Goal: Task Accomplishment & Management: Complete application form

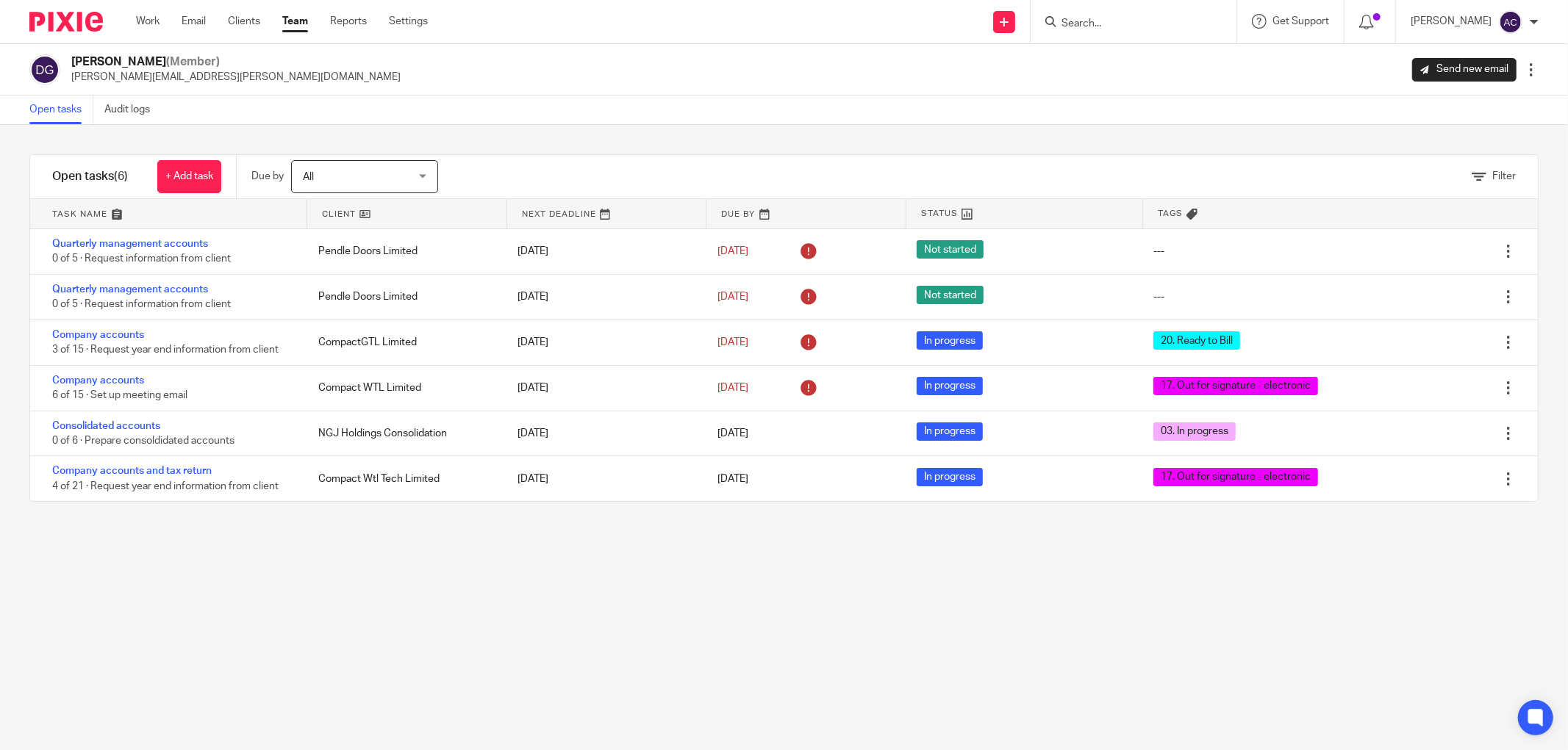
click at [1062, 22] on input "Search" at bounding box center [1126, 25] width 132 height 13
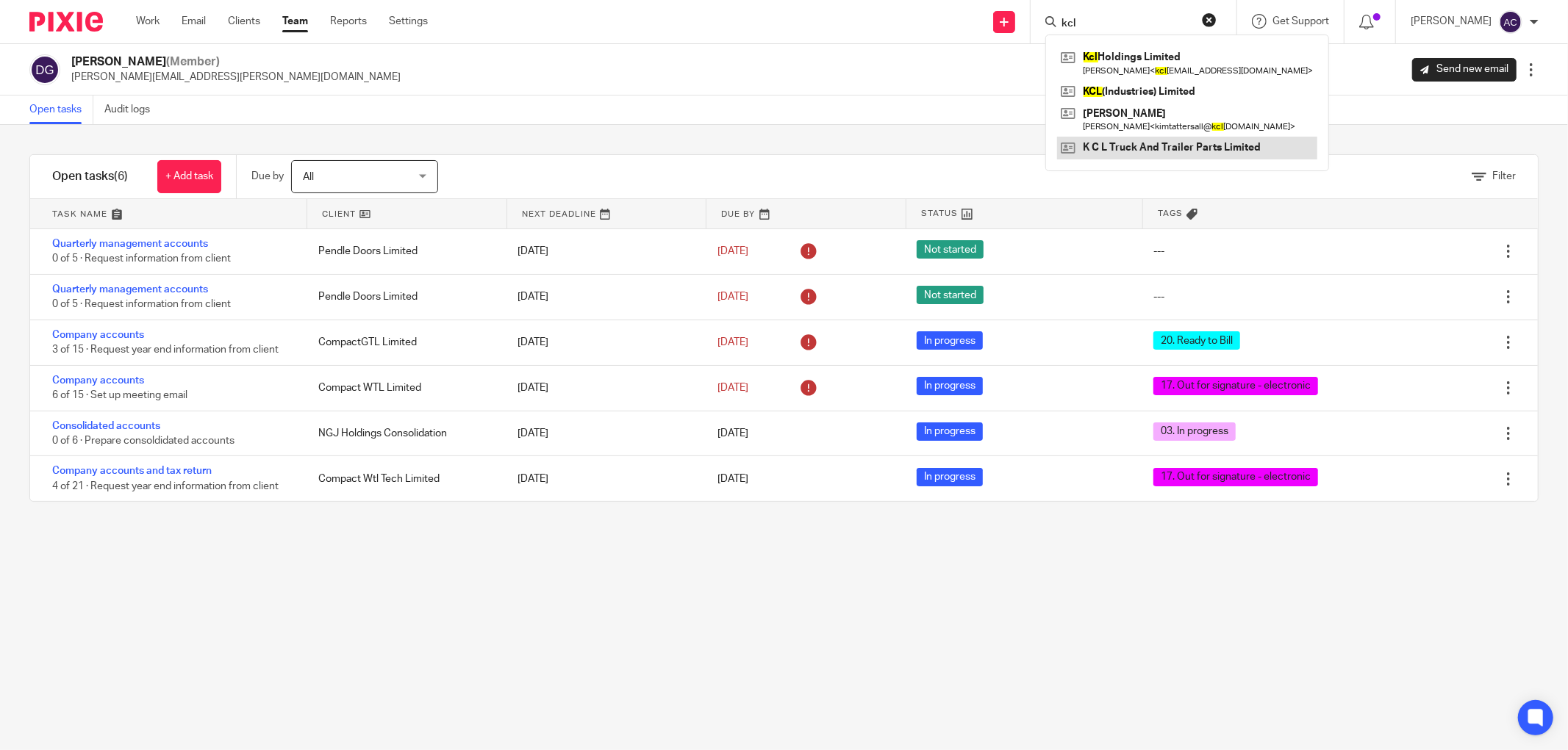
type input "kcl"
click at [1171, 145] on link at bounding box center [1187, 148] width 260 height 22
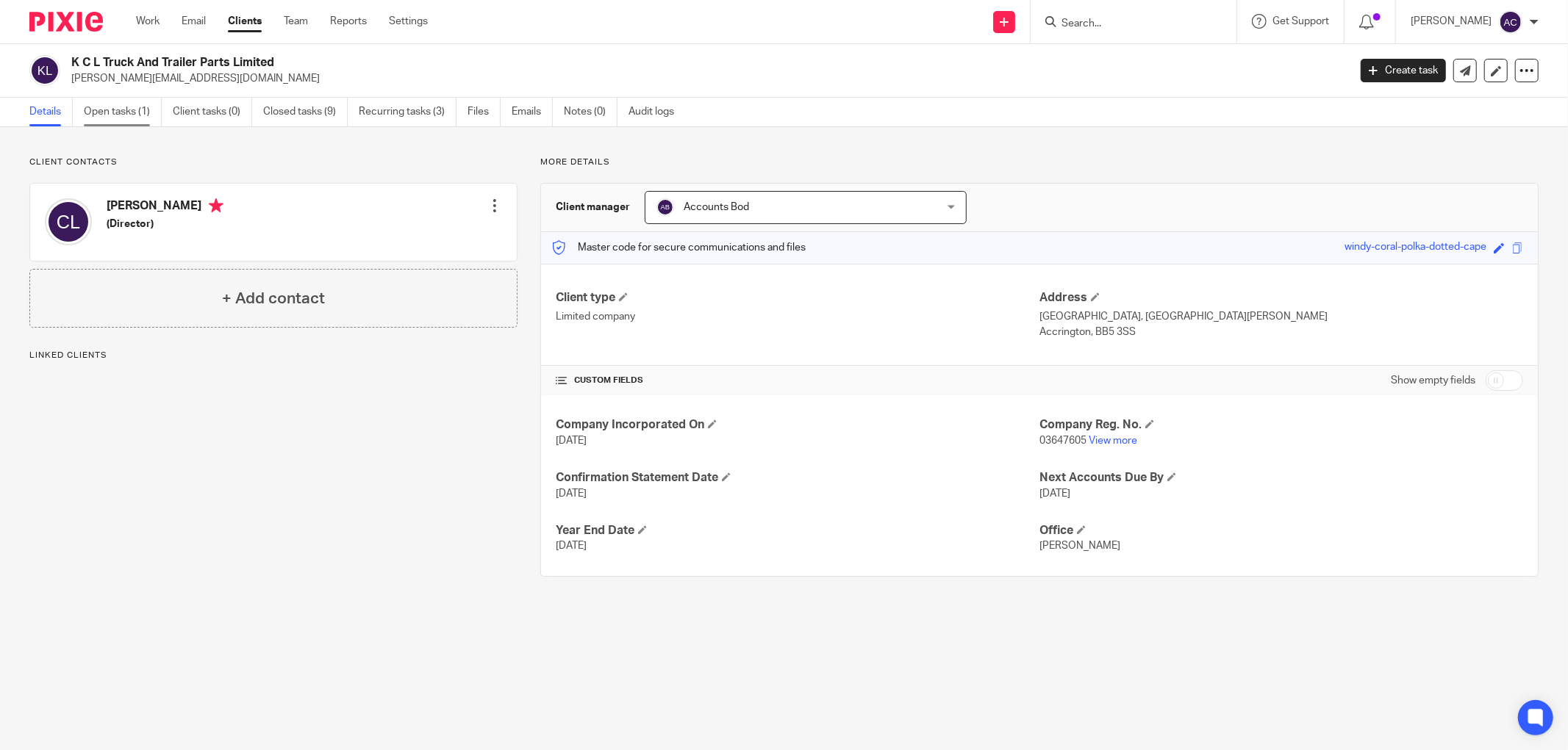
drag, startPoint x: 0, startPoint y: 0, endPoint x: 90, endPoint y: 105, distance: 138.3
click at [89, 105] on link "Open tasks (1)" at bounding box center [123, 112] width 78 height 29
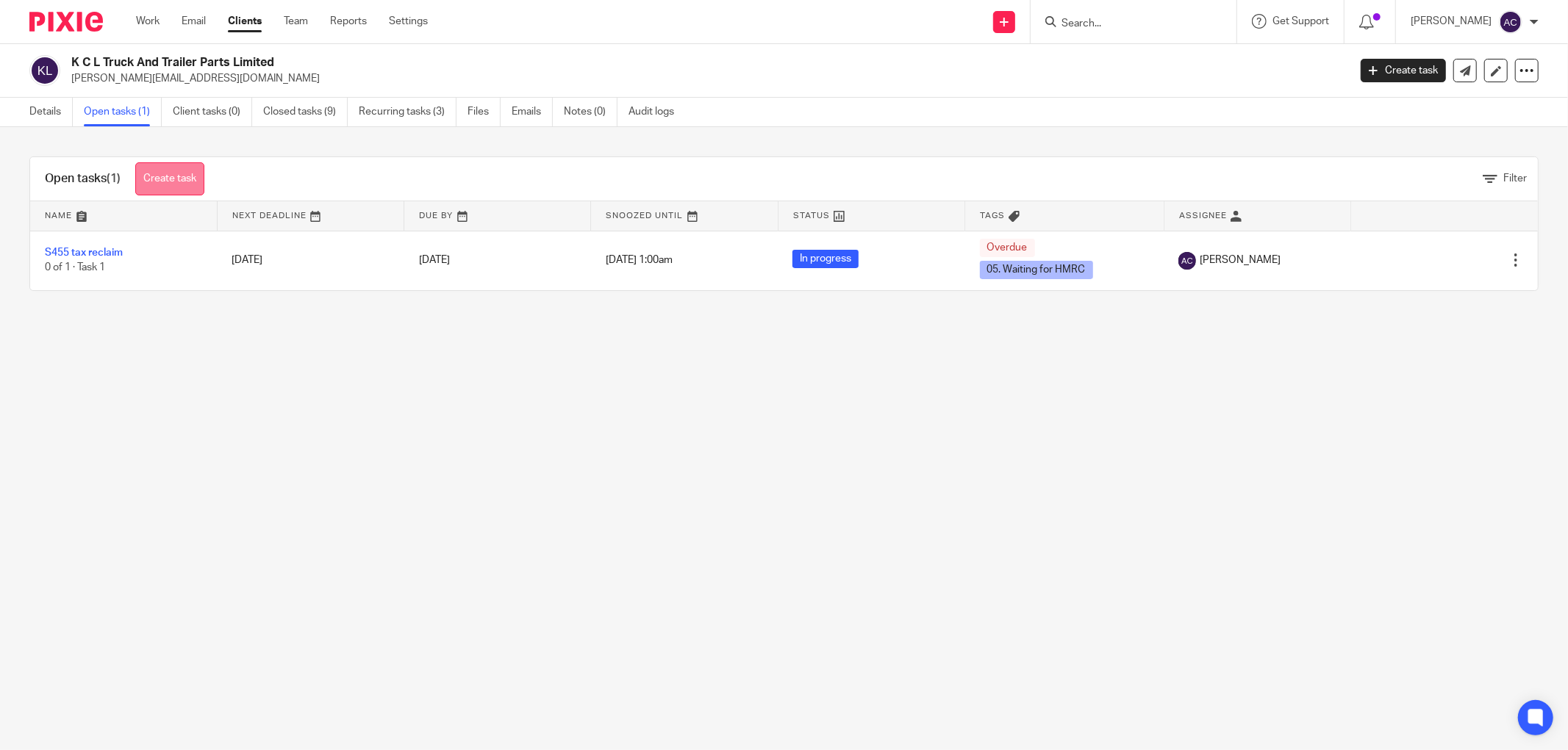
click at [169, 184] on link "Create task" at bounding box center [169, 179] width 69 height 33
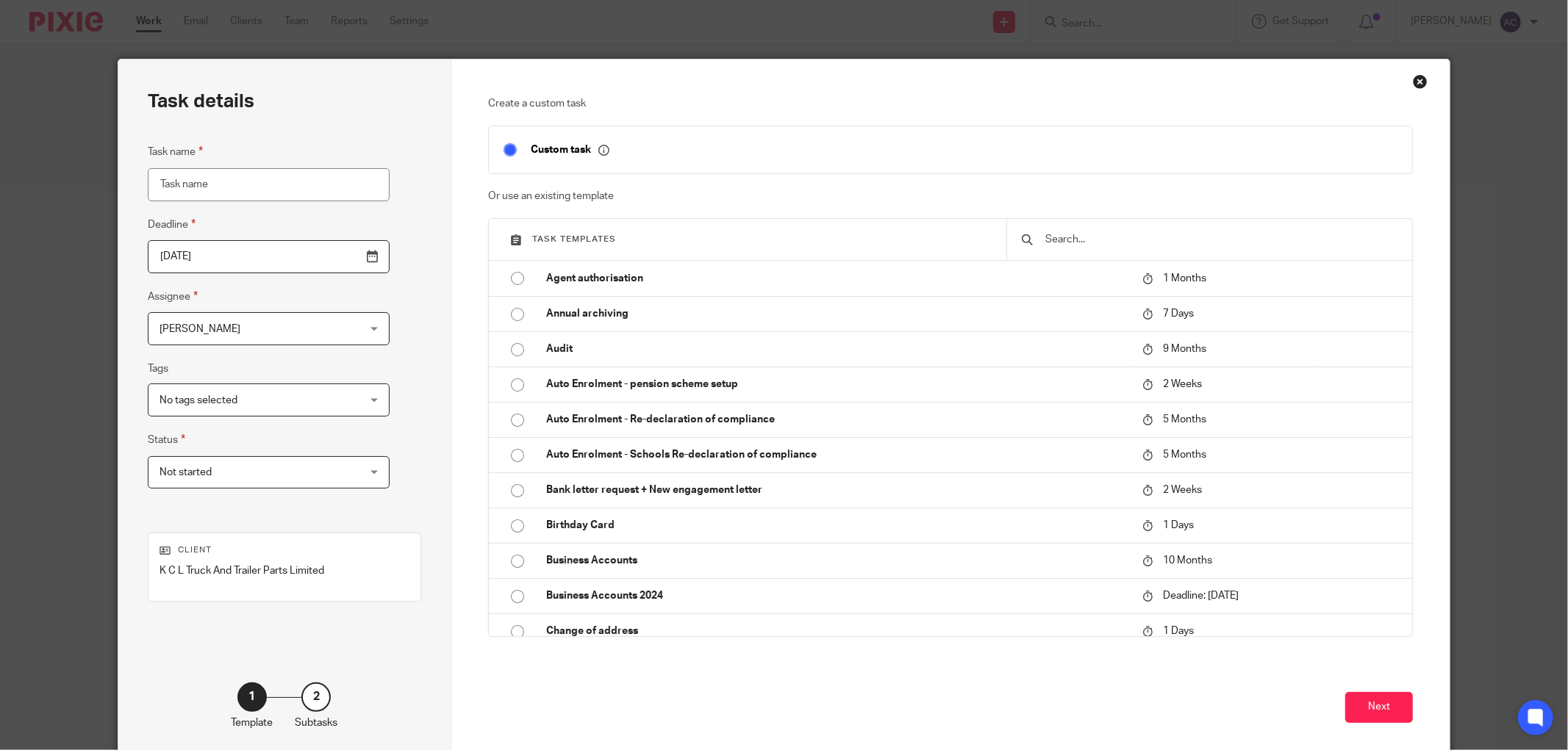
click at [170, 183] on input "Task name" at bounding box center [269, 185] width 242 height 33
type input "I"
type input "Xero data"
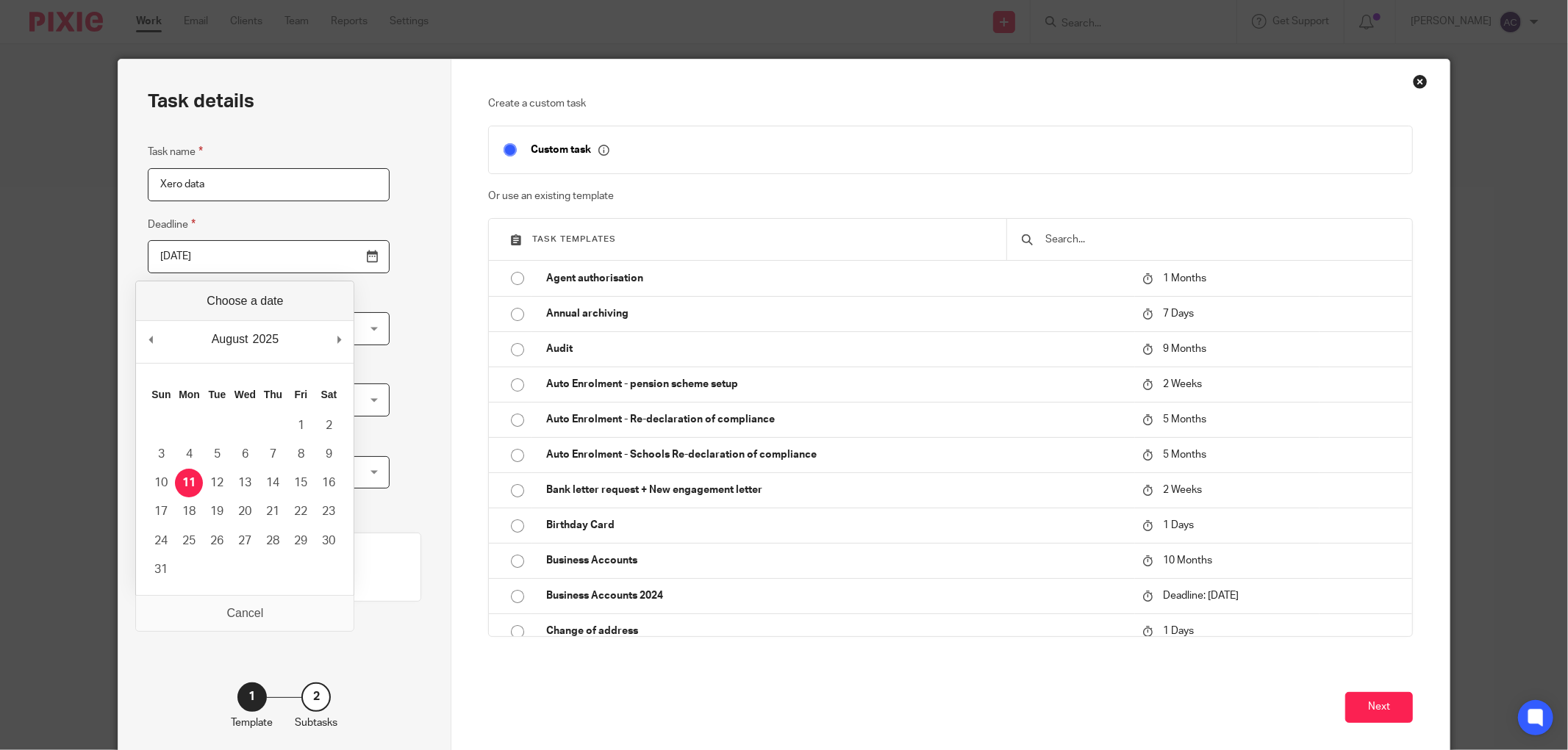
click at [331, 261] on input "2025-08-11" at bounding box center [269, 257] width 242 height 33
type input "2025-08-15"
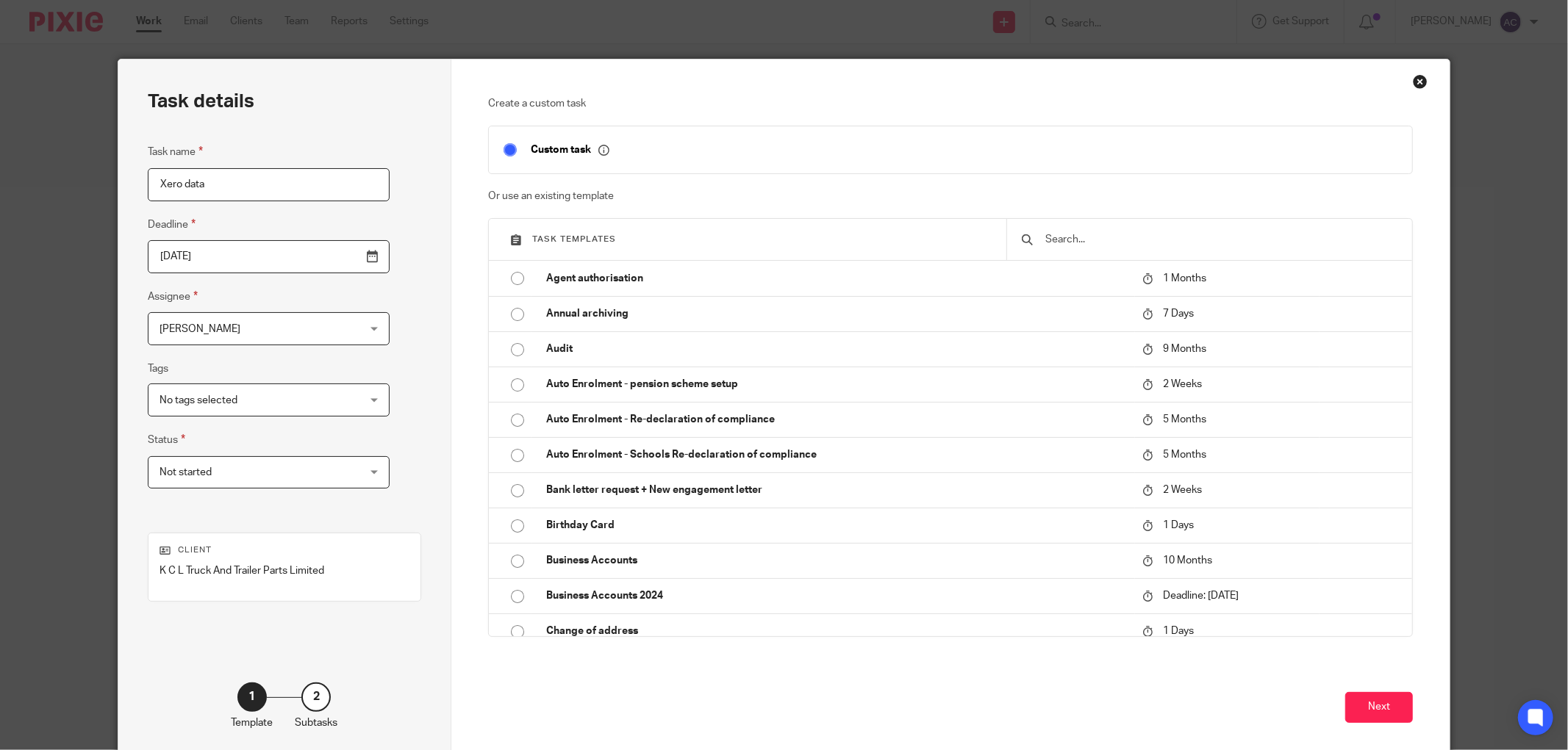
click at [317, 398] on div "No tags selected" at bounding box center [269, 400] width 242 height 33
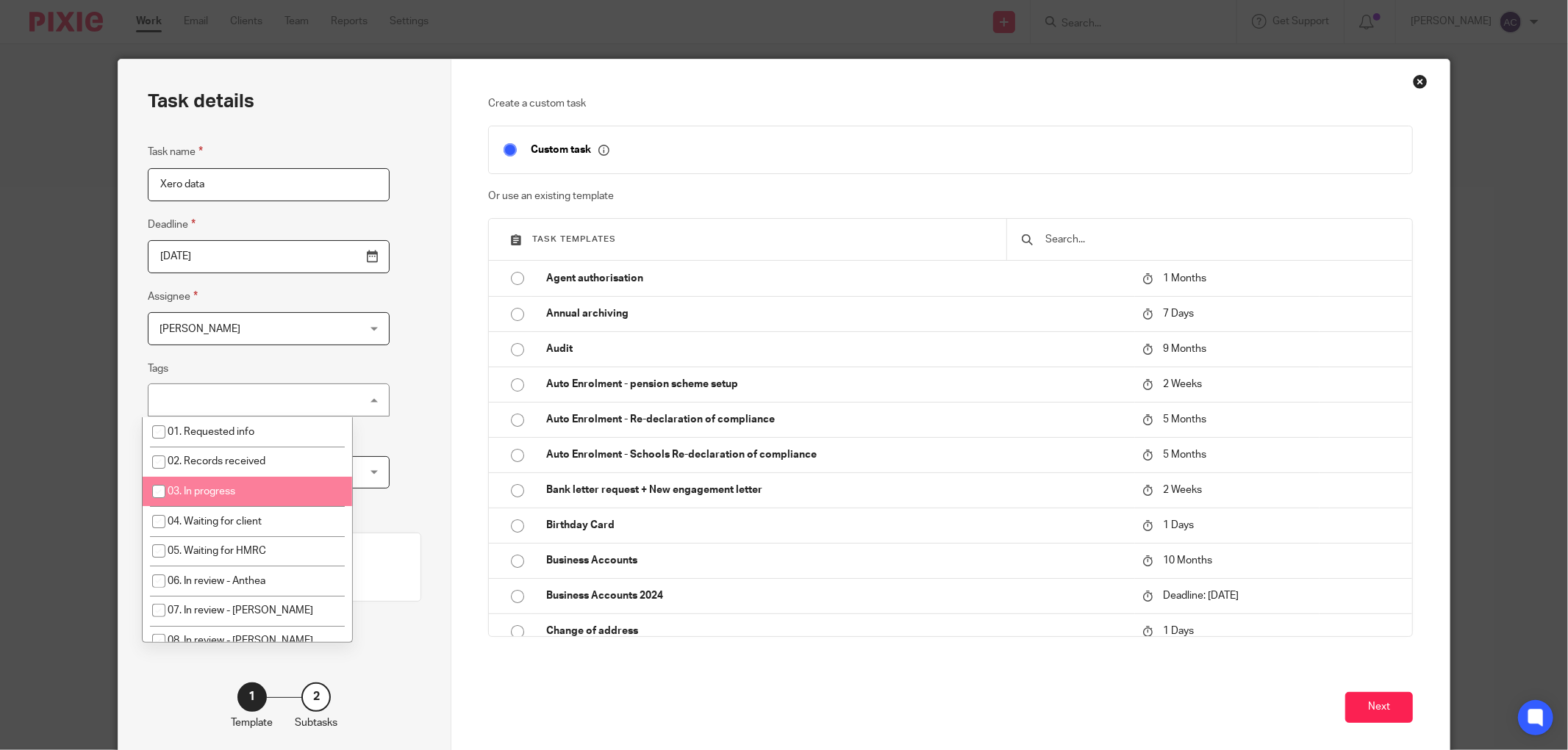
click at [218, 486] on li "03. In progress" at bounding box center [247, 492] width 209 height 30
checkbox input "true"
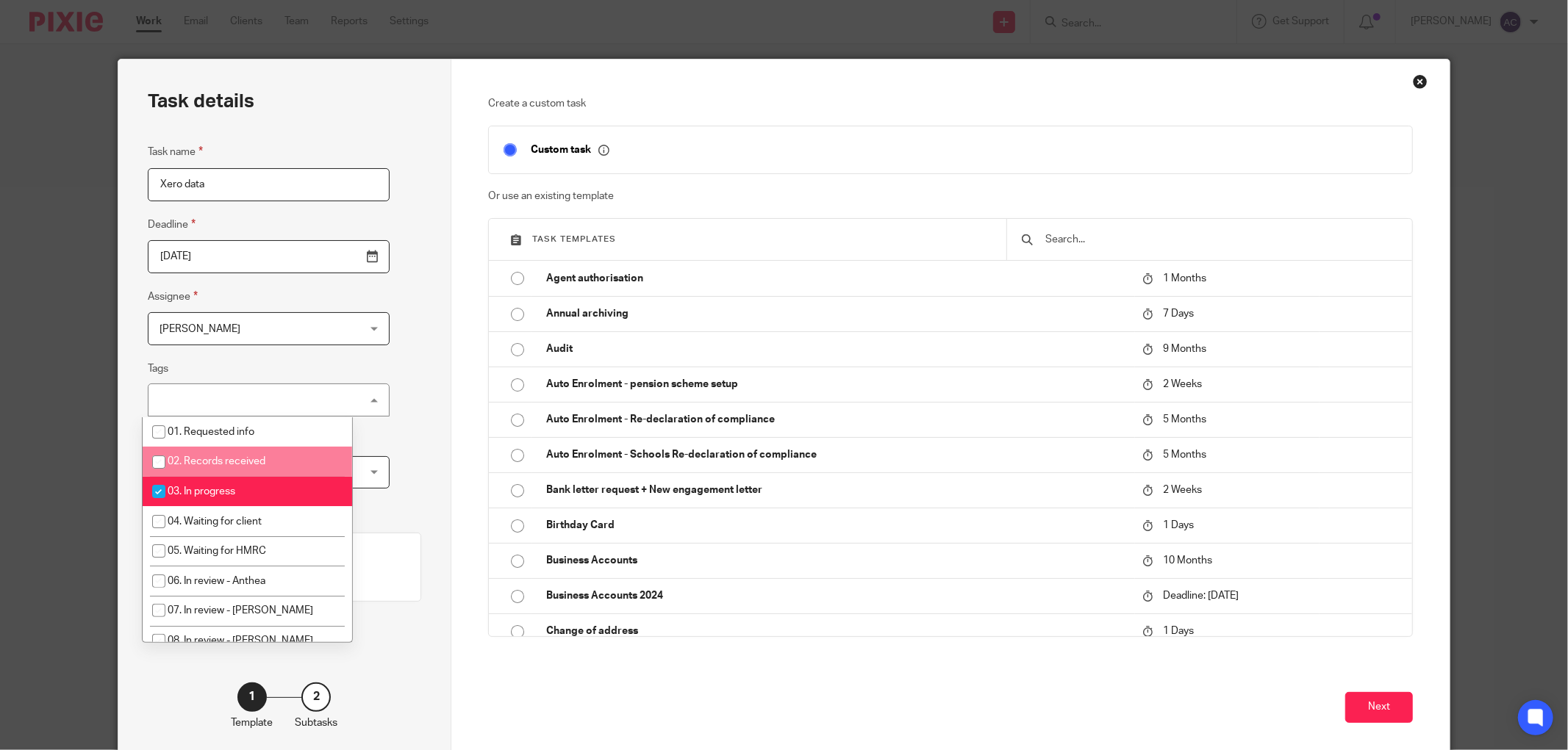
click at [365, 446] on div "Task details Task name Xero data Deadline 2025-08-15 Assignee Amanda Crompton A…" at bounding box center [284, 409] width 333 height 700
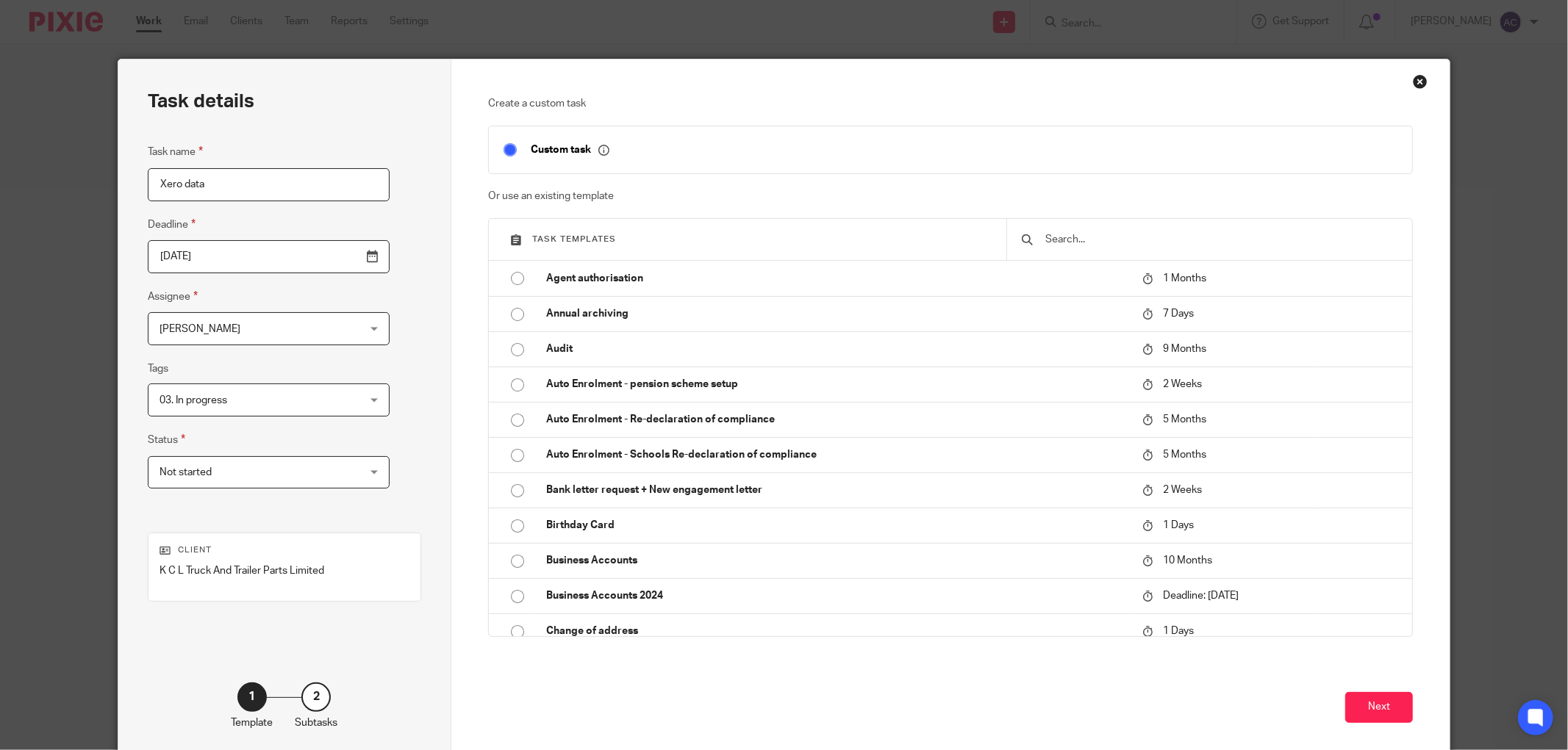
click at [284, 472] on span "Not started" at bounding box center [251, 472] width 183 height 31
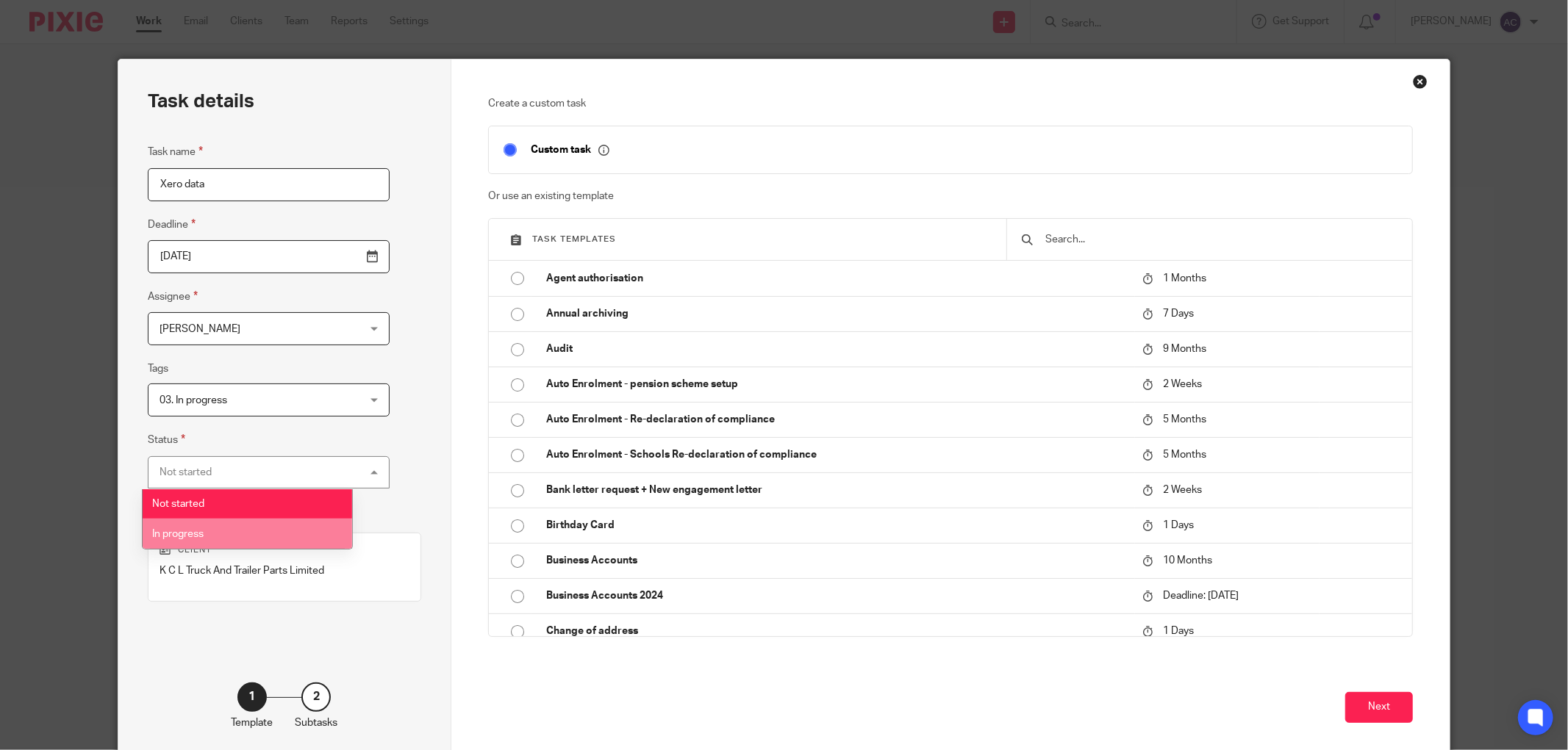
click at [228, 530] on li "In progress" at bounding box center [247, 534] width 209 height 30
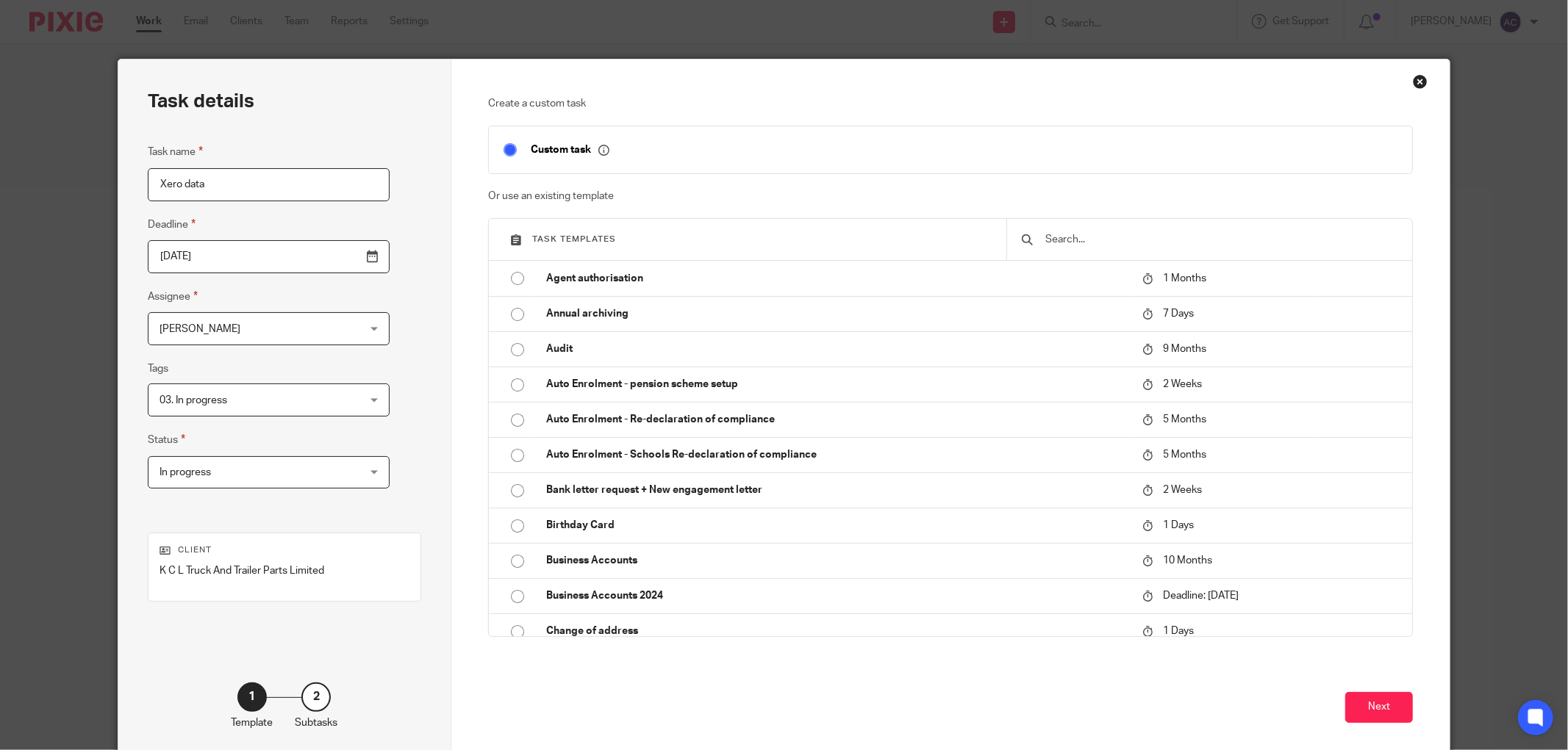
click at [258, 191] on input "Xero data" at bounding box center [269, 185] width 242 height 33
click at [150, 185] on input "Xero data imports" at bounding box center [269, 185] width 242 height 33
click at [238, 180] on input "Enter/Import further Xero data imports" at bounding box center [269, 185] width 242 height 33
drag, startPoint x: 267, startPoint y: 184, endPoint x: 377, endPoint y: 187, distance: 110.0
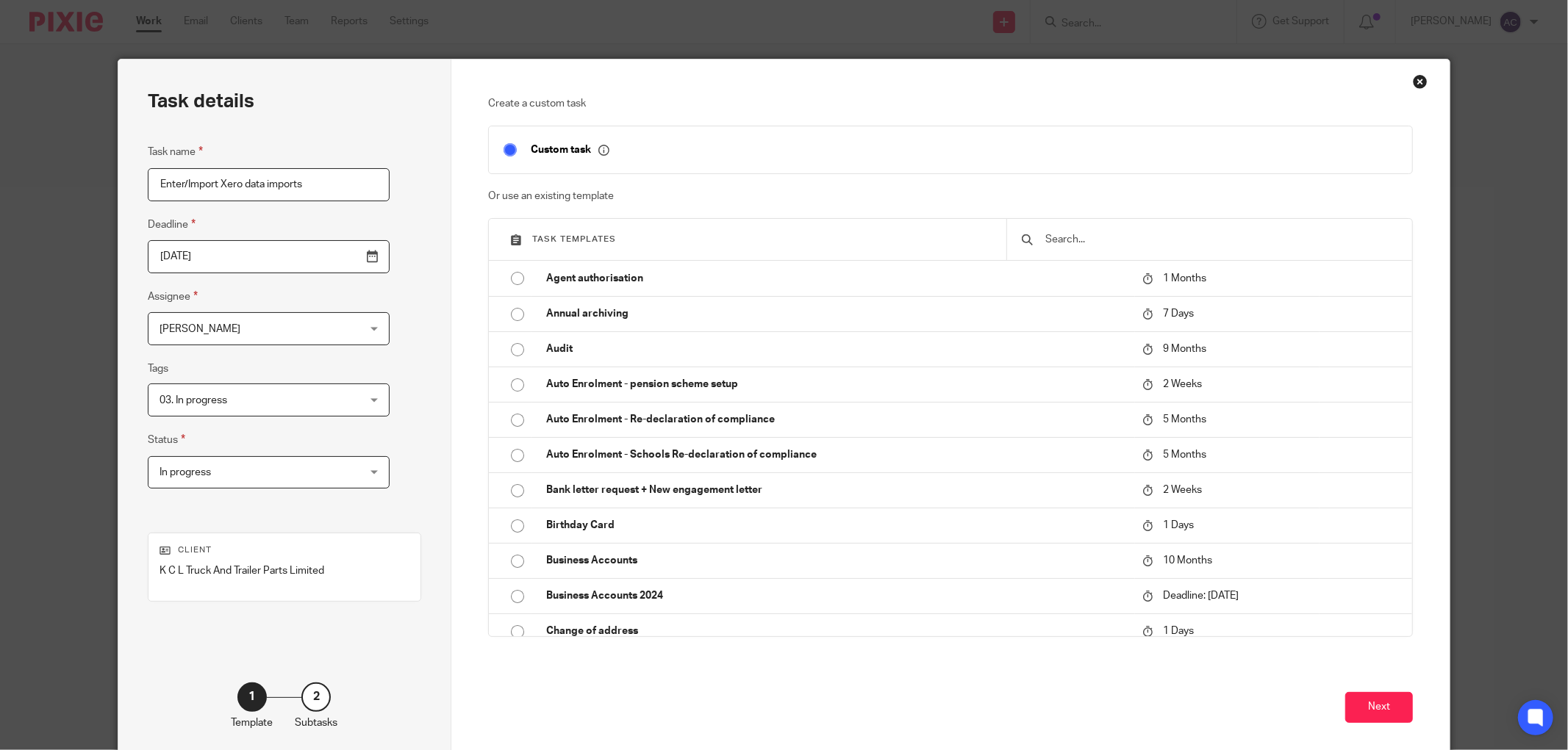
click at [377, 187] on div "Task details Task name Enter/Import Xero data imports Deadline 2025-08-15 Assig…" at bounding box center [284, 409] width 333 height 700
type input "Enter/Import Xero data up to date"
click at [1359, 702] on button "Next" at bounding box center [1379, 708] width 68 height 32
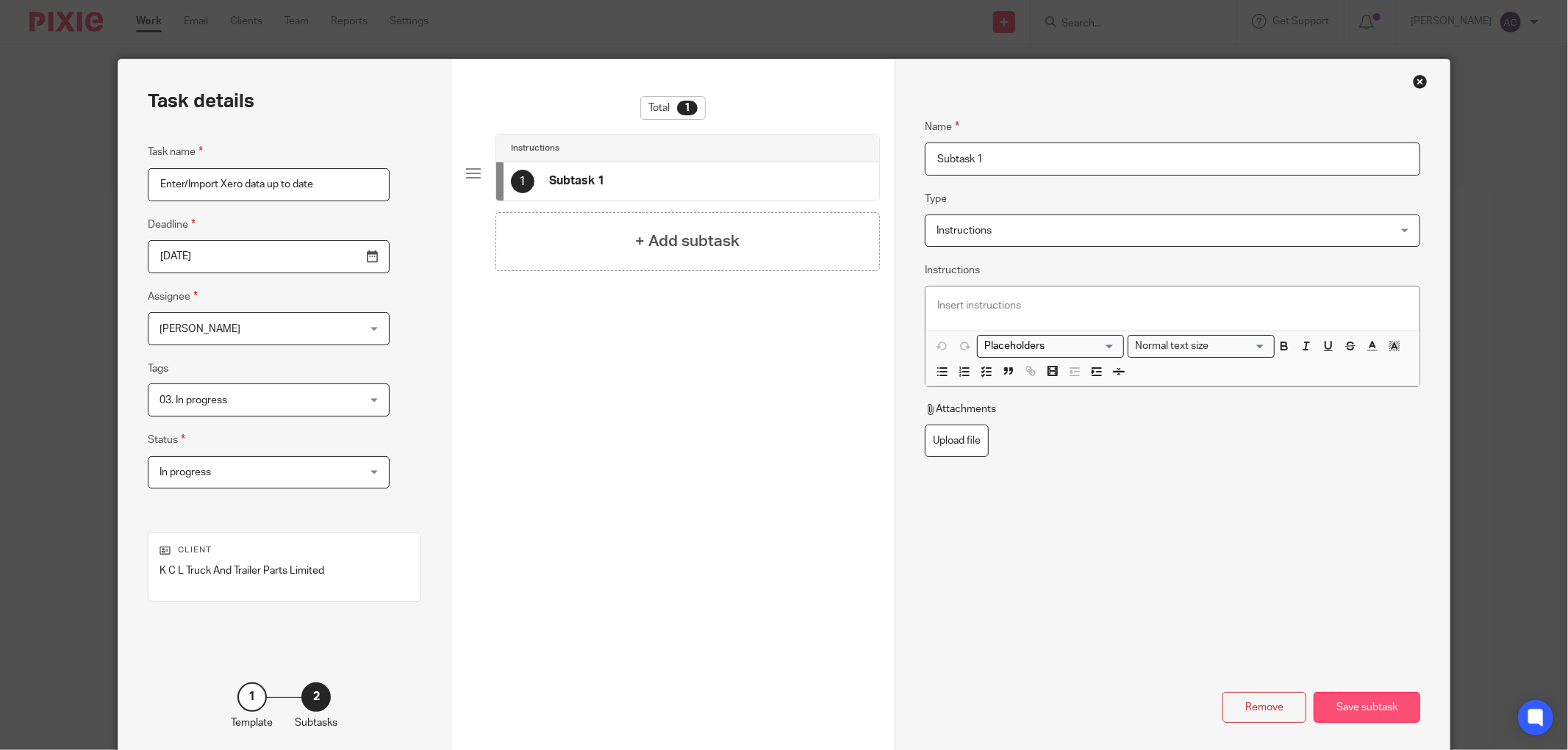
click at [1369, 706] on div "Save subtask" at bounding box center [1366, 708] width 106 height 32
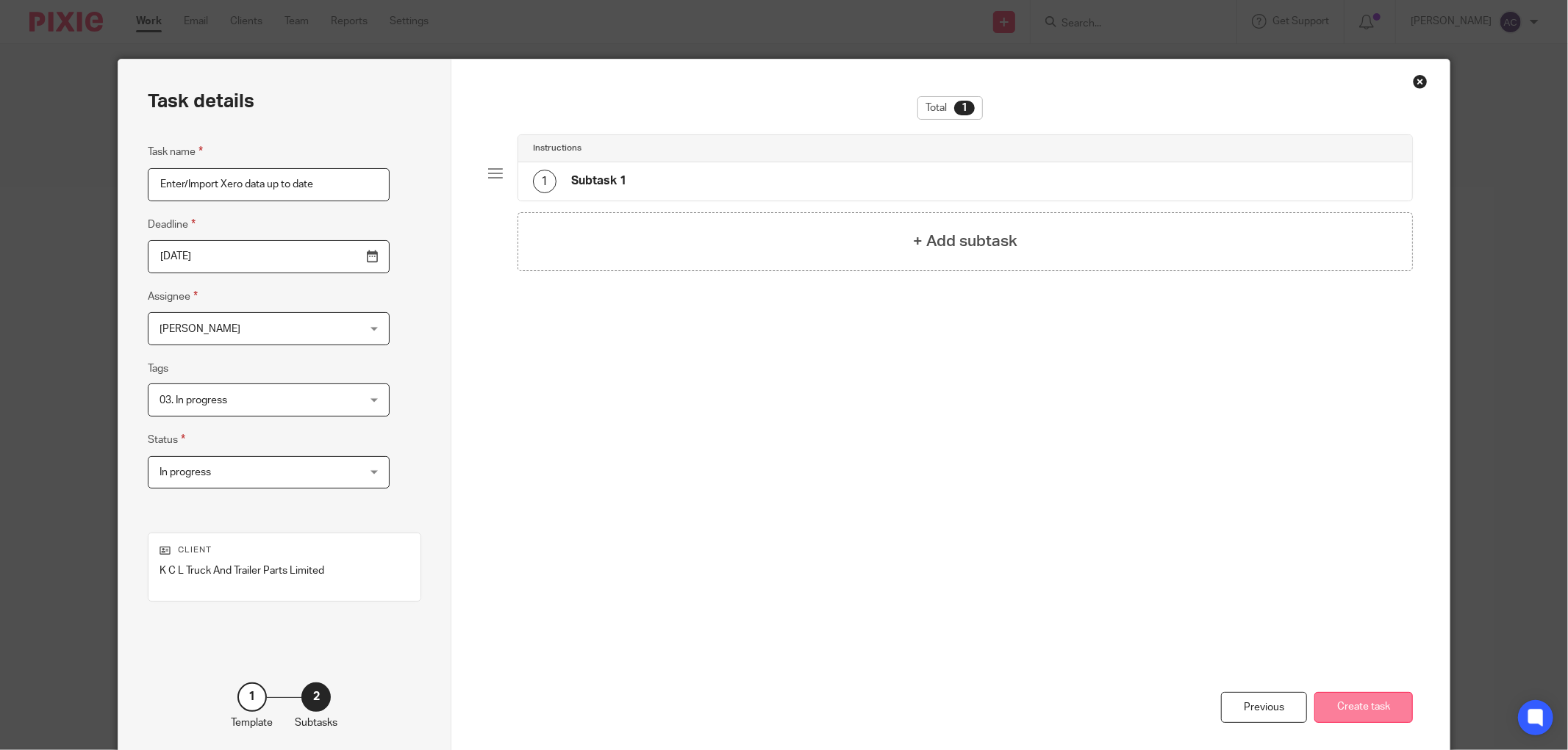
click at [1346, 696] on button "Create task" at bounding box center [1363, 708] width 99 height 32
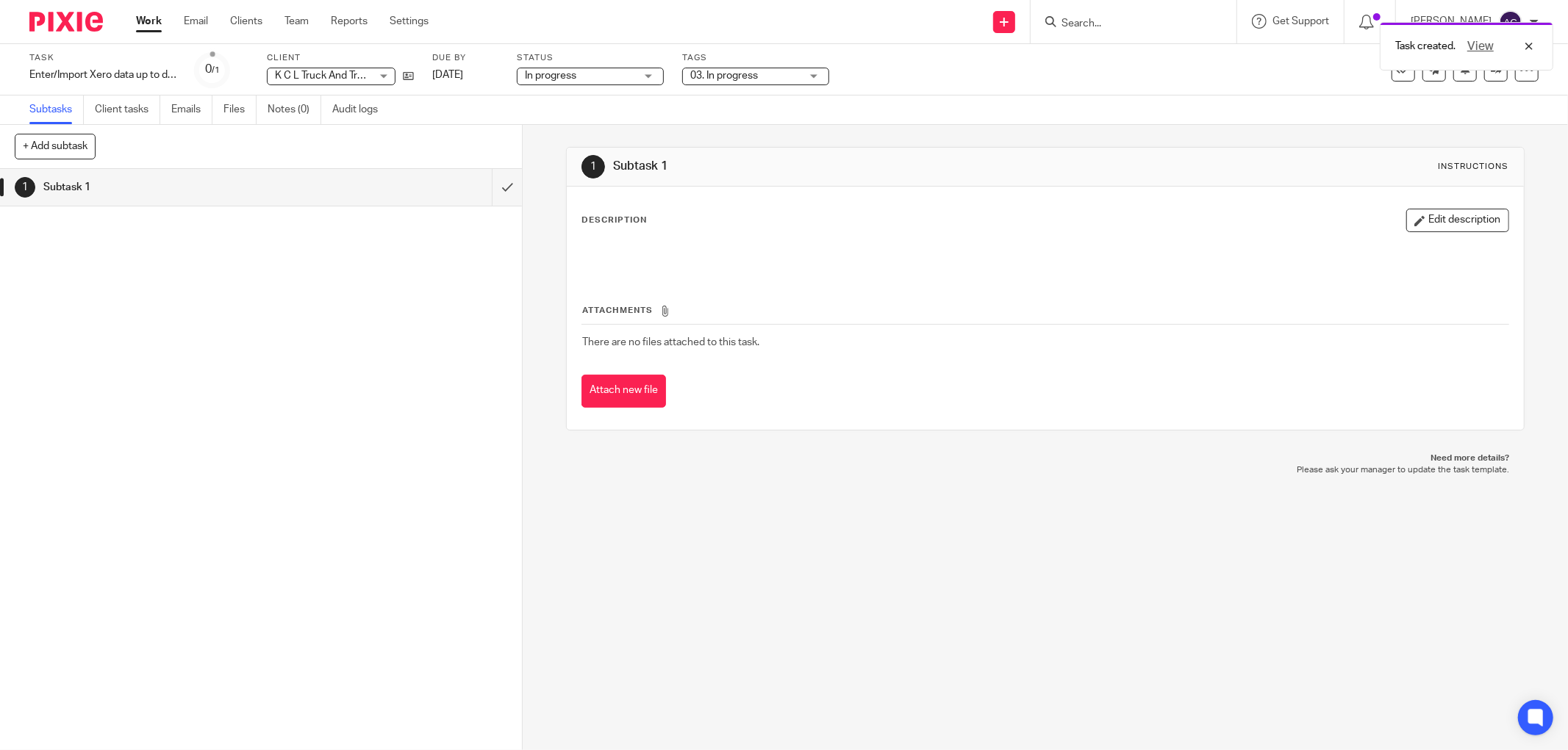
click at [153, 26] on link "Work" at bounding box center [149, 22] width 26 height 15
